Goal: Task Accomplishment & Management: Use online tool/utility

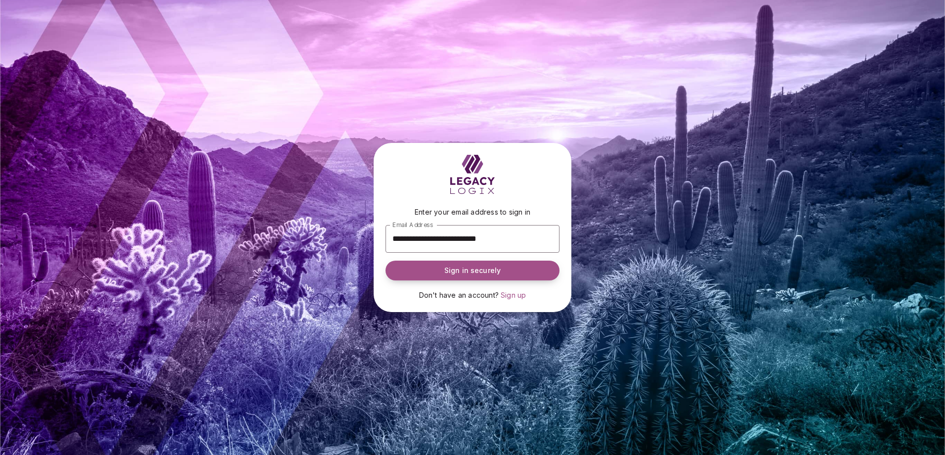
click at [461, 270] on span "Sign in securely" at bounding box center [472, 270] width 56 height 10
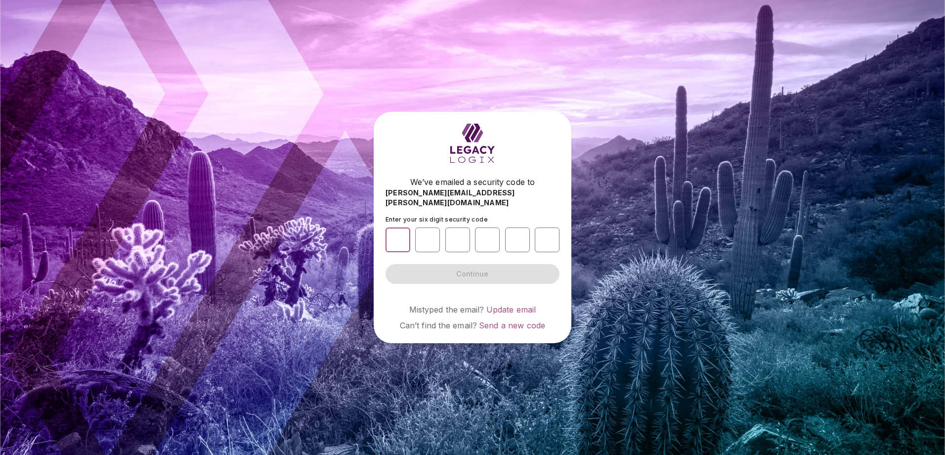
click at [394, 235] on input "number" at bounding box center [397, 239] width 25 height 25
type input "*"
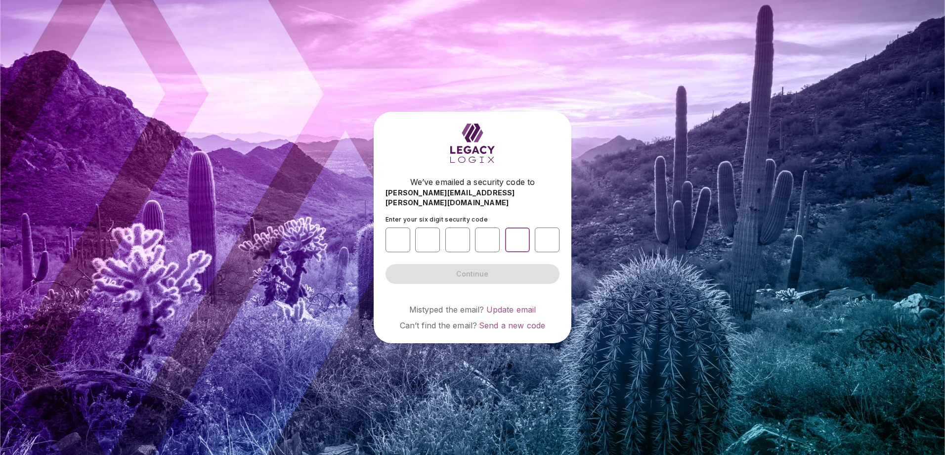
type input "*"
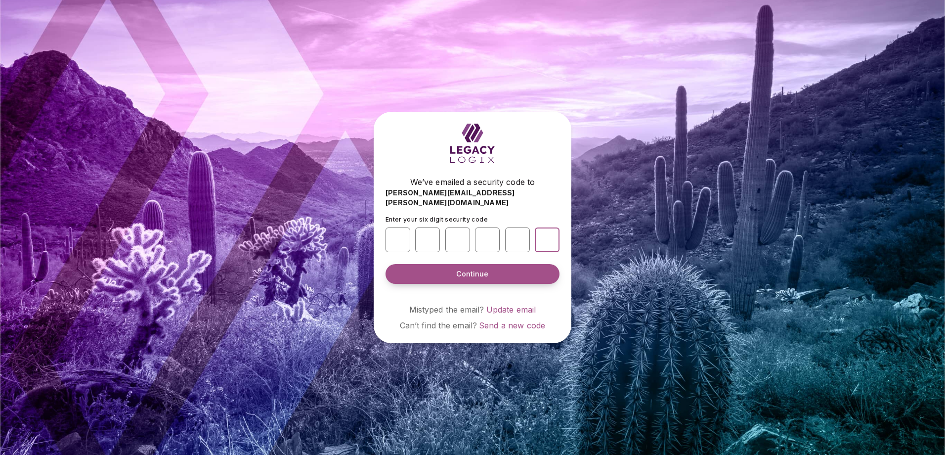
type input "*"
click at [437, 271] on button "Continue" at bounding box center [472, 274] width 174 height 20
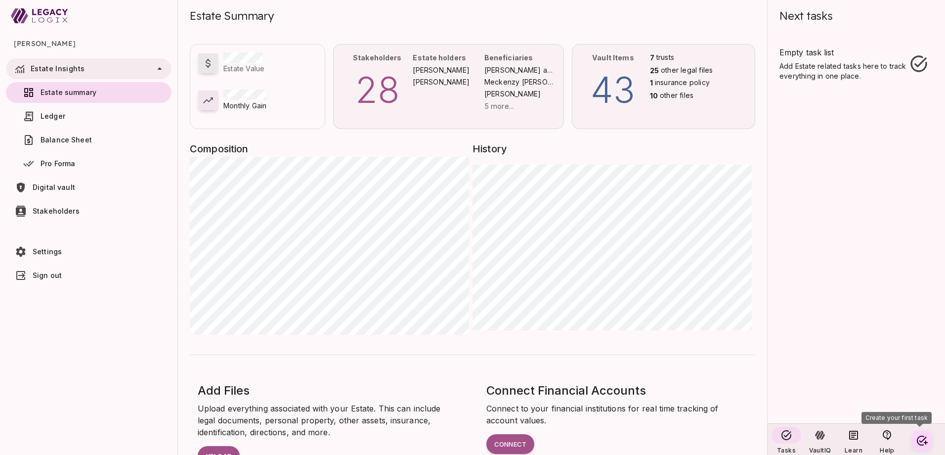
click at [57, 184] on span "Digital vault" at bounding box center [54, 187] width 42 height 8
